Goal: Check status

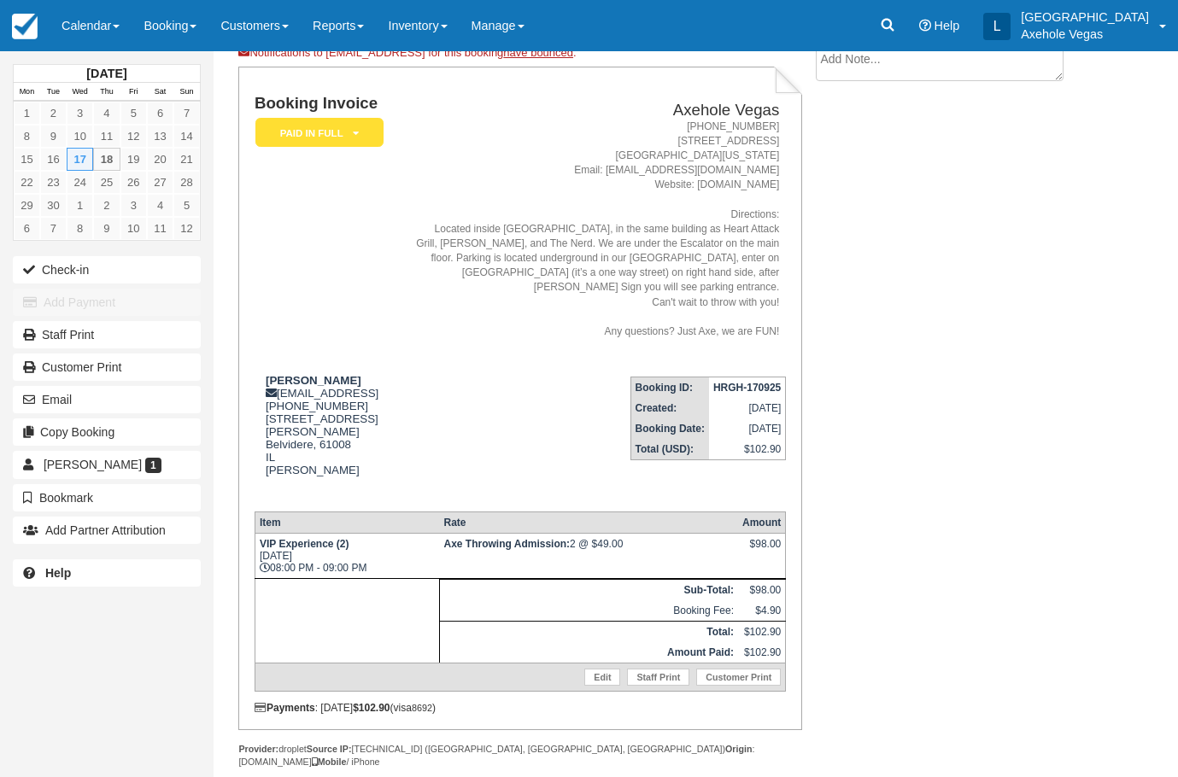
scroll to position [112, 0]
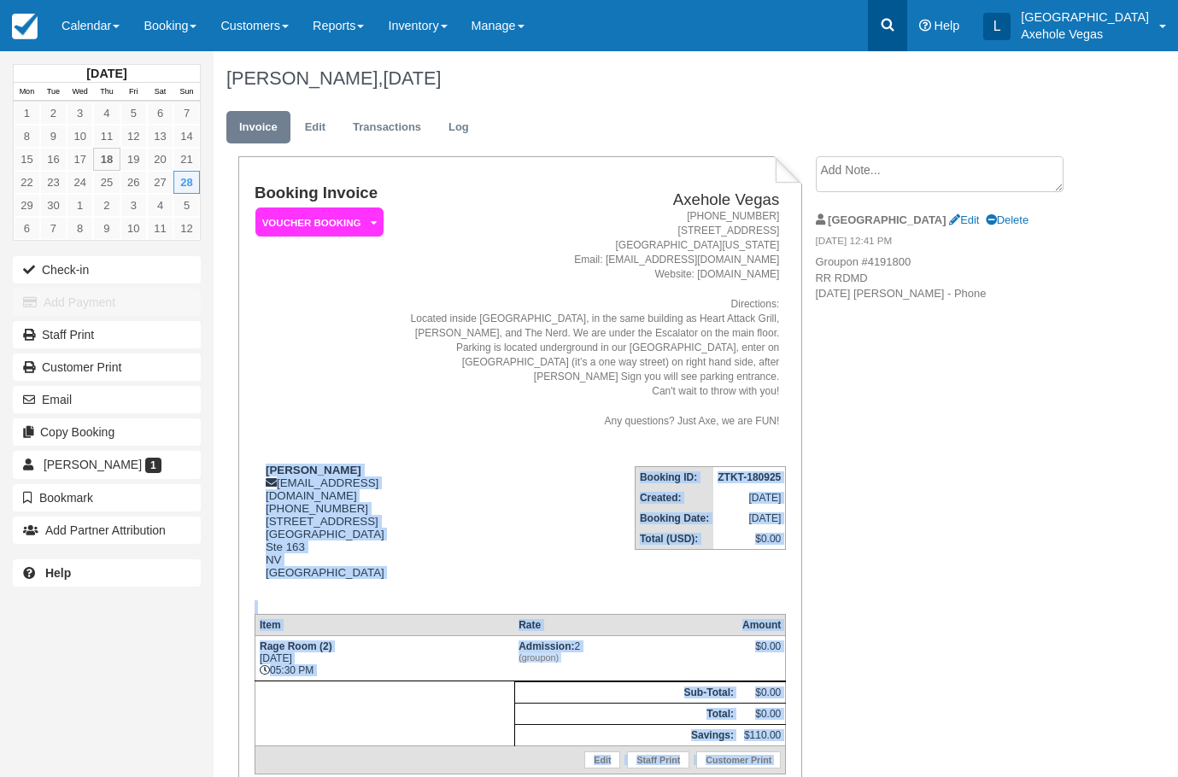
click at [907, 26] on link at bounding box center [887, 25] width 39 height 51
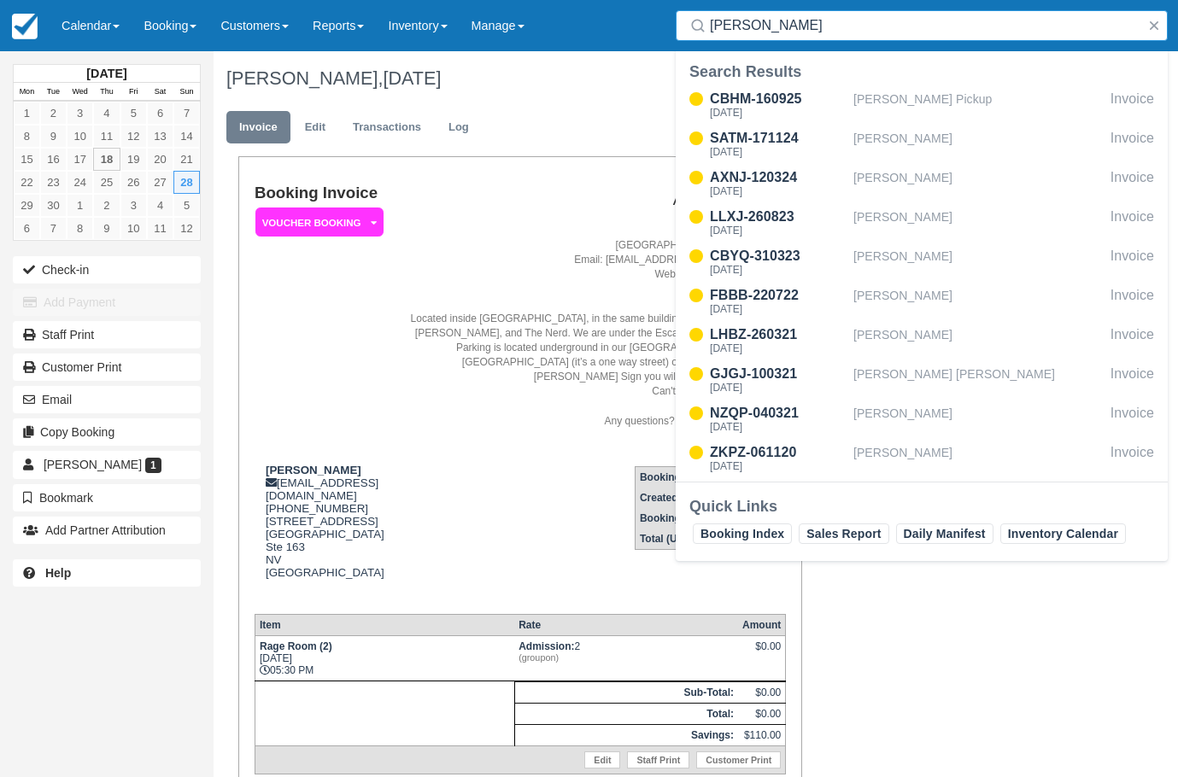
type input "renee"
click at [942, 80] on div "Search Results" at bounding box center [921, 71] width 465 height 20
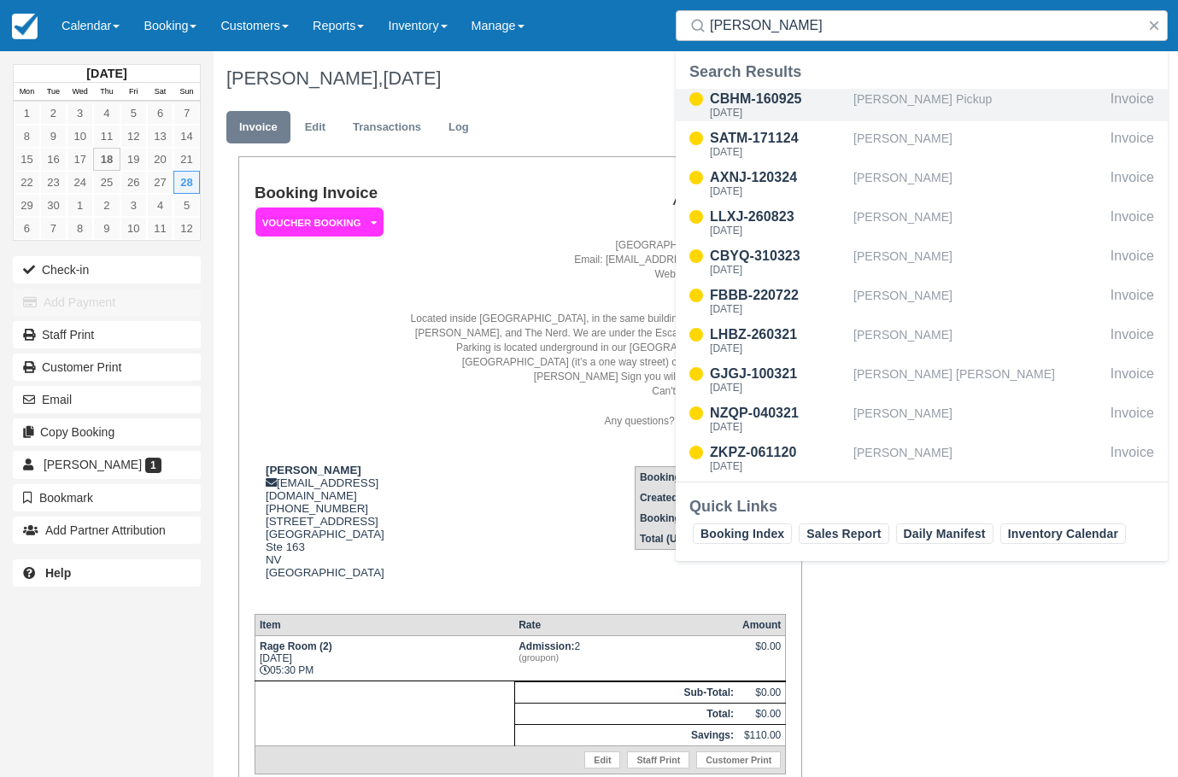
click at [934, 112] on div "Renee Pickup" at bounding box center [978, 105] width 250 height 32
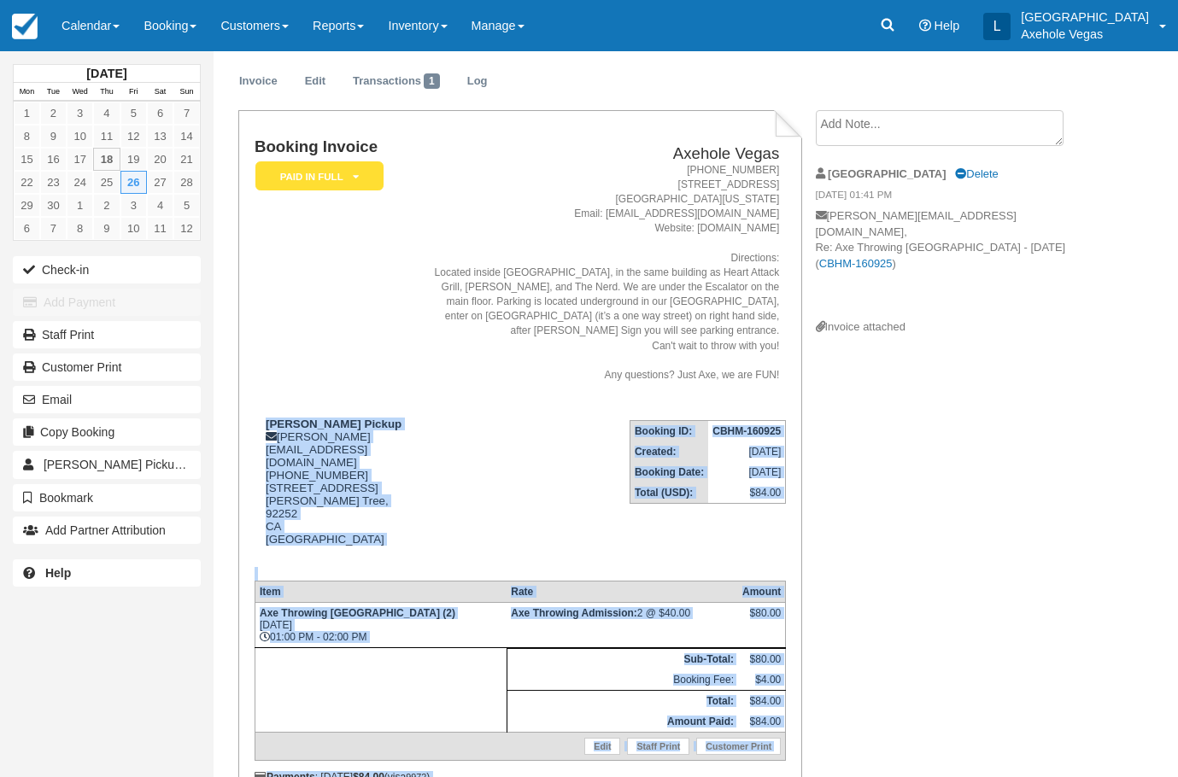
scroll to position [91, 0]
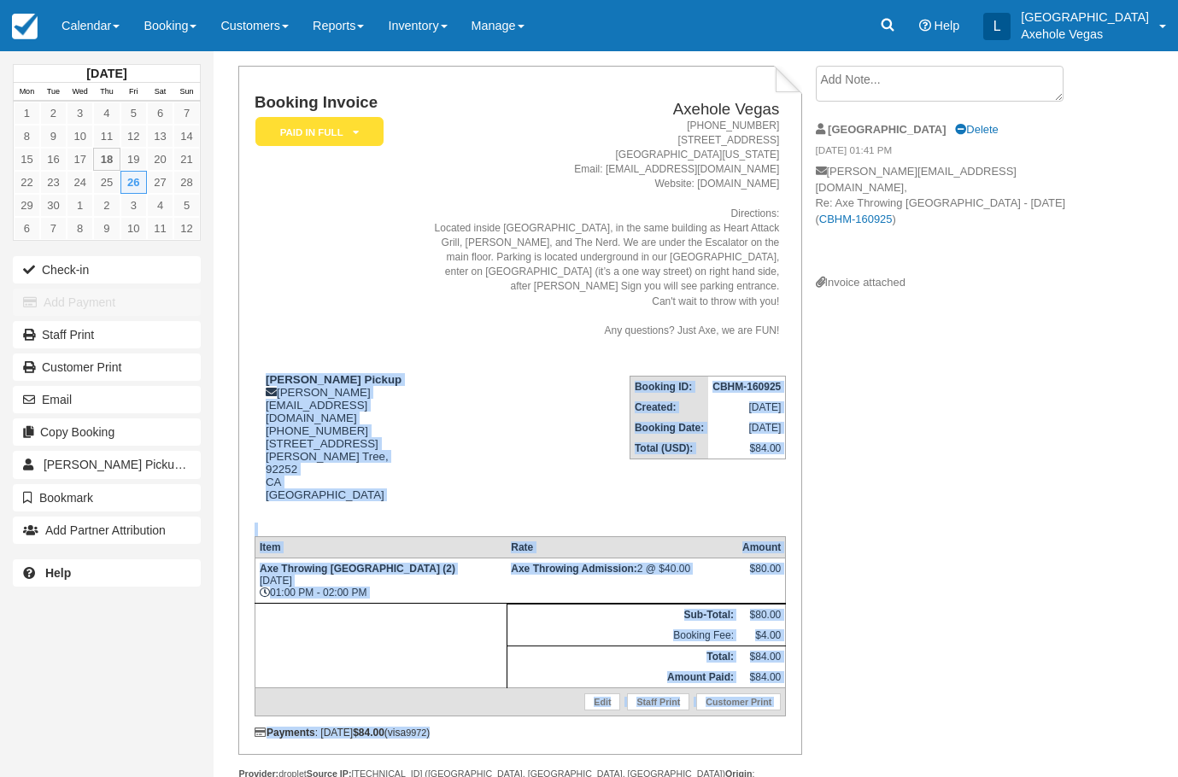
drag, startPoint x: 265, startPoint y: 454, endPoint x: 496, endPoint y: 693, distance: 332.8
click at [496, 693] on div "Booking Invoice Paid in Full   Pending Payment Deposit Paid Pending VIP Party Q…" at bounding box center [520, 416] width 531 height 645
copy div "Renee Pickup renee.pickup@me.com 1 (619) 402-8809 6880 Outpost Rd. Joshua Tree,…"
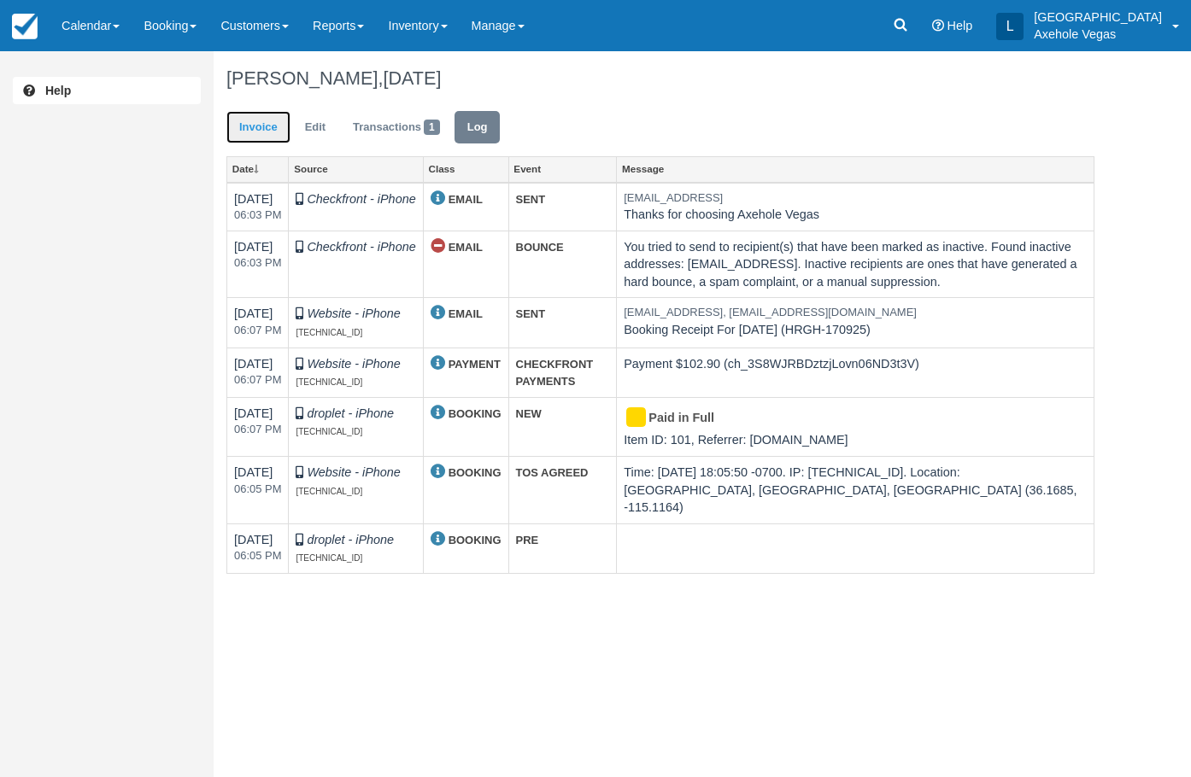
click at [288, 139] on link "Invoice" at bounding box center [258, 127] width 64 height 33
